Goal: Task Accomplishment & Management: Use online tool/utility

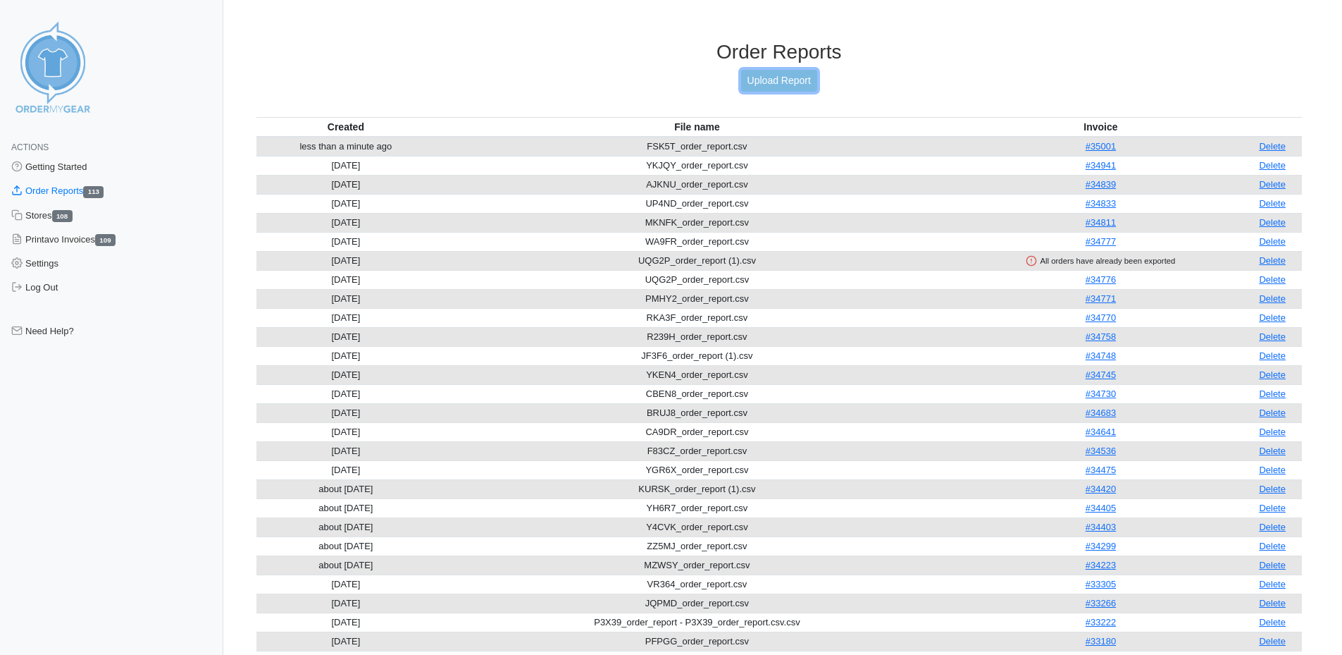
click at [791, 80] on link "Upload Report" at bounding box center [779, 81] width 76 height 22
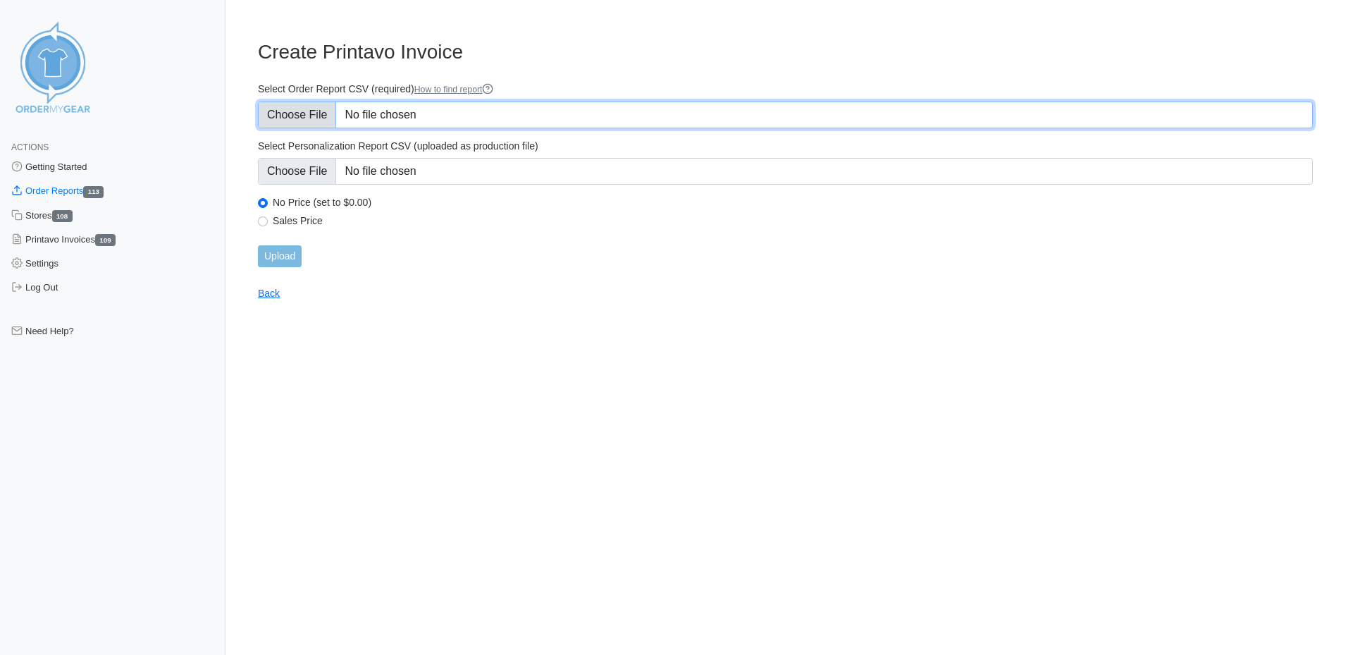
click at [478, 115] on input "Select Order Report CSV (required) How to find report" at bounding box center [785, 114] width 1055 height 27
type input "C:\fakepath\NKSV2_order_report.csv"
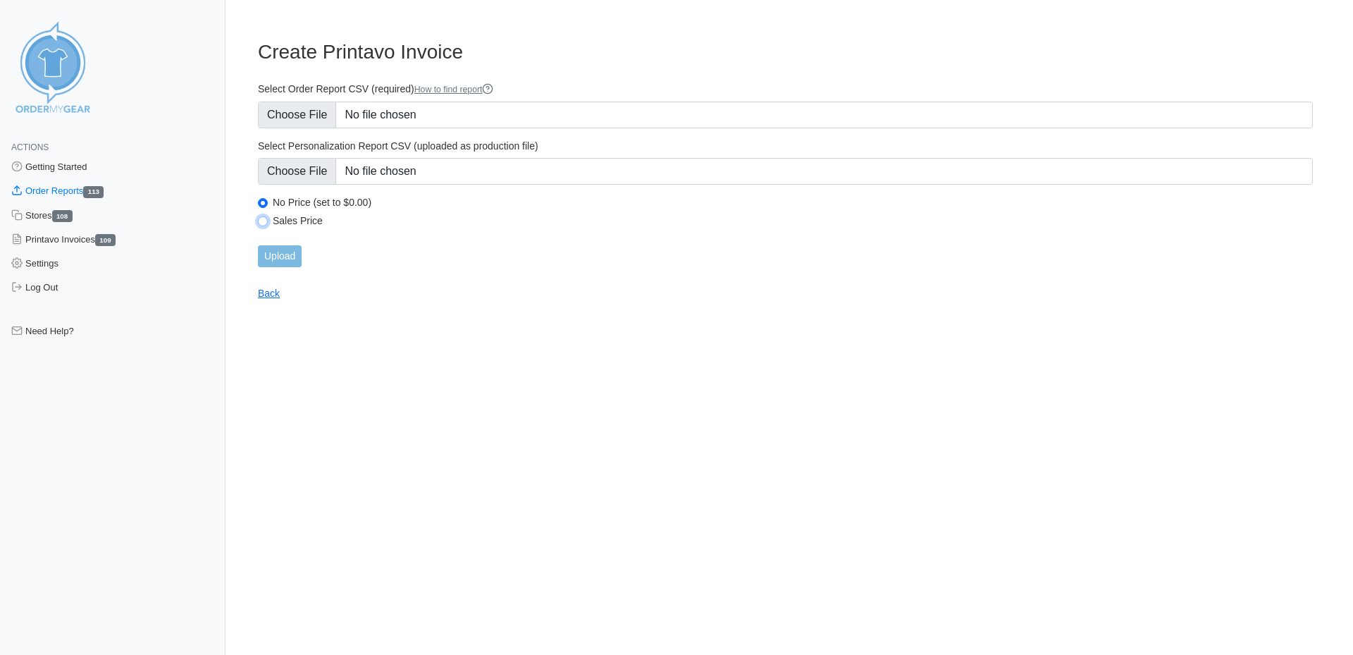
click at [264, 221] on input "Sales Price" at bounding box center [263, 221] width 10 height 10
radio input "true"
click at [280, 256] on input "Upload" at bounding box center [280, 256] width 44 height 22
